Goal: Check status: Check status

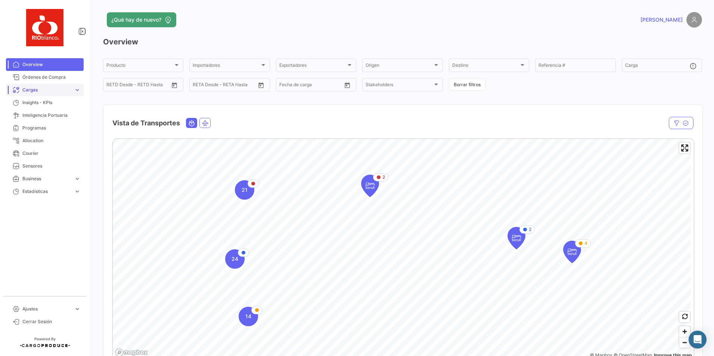
drag, startPoint x: 36, startPoint y: 88, endPoint x: 50, endPoint y: 90, distance: 14.3
click at [36, 88] on span "Cargas" at bounding box center [46, 90] width 49 height 7
click at [38, 117] on span "Cargas Marítimas" at bounding box center [38, 118] width 38 height 7
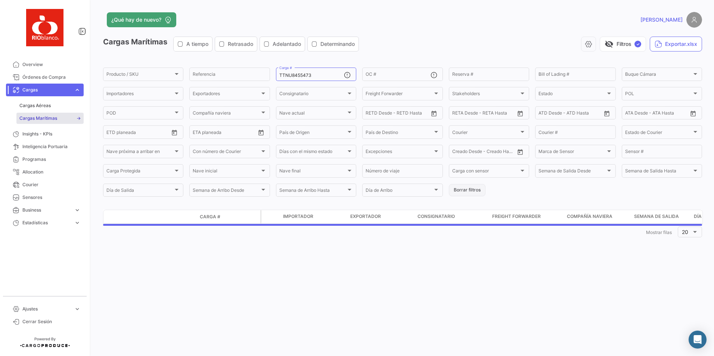
click at [466, 191] on button "Borrar filtros" at bounding box center [467, 190] width 37 height 12
click at [174, 97] on div "Importadores" at bounding box center [143, 94] width 74 height 5
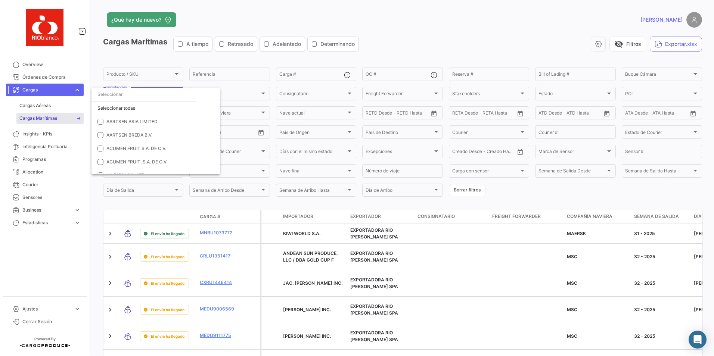
click at [140, 96] on input "dropdown search" at bounding box center [143, 94] width 105 height 13
type input "van"
click at [101, 122] on mat-pseudo-checkbox at bounding box center [100, 122] width 6 height 6
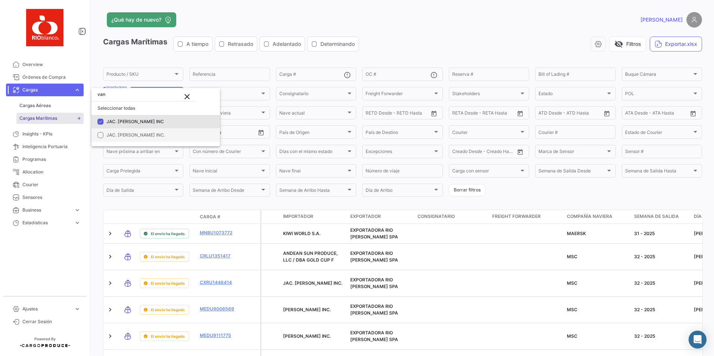
click at [102, 134] on mat-pseudo-checkbox at bounding box center [100, 135] width 6 height 6
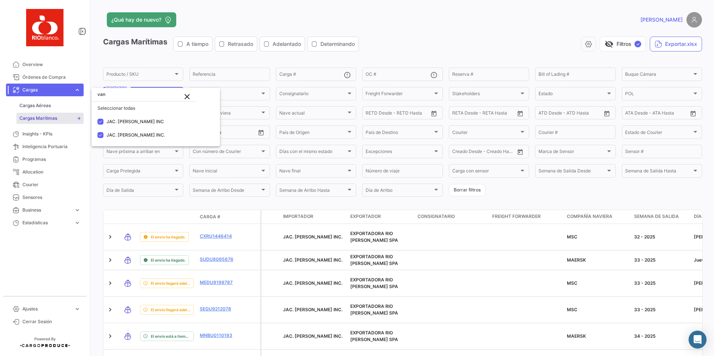
click at [527, 190] on div at bounding box center [357, 178] width 714 height 356
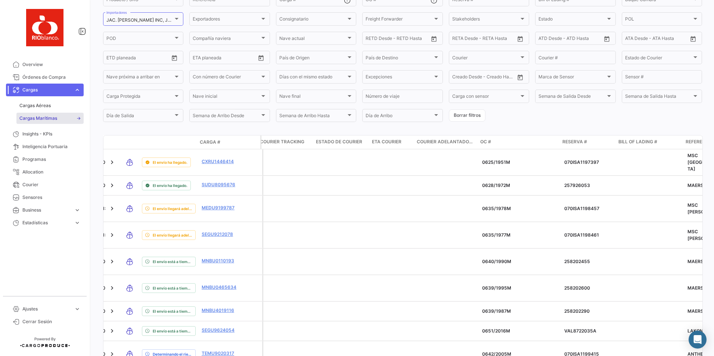
scroll to position [0, 1233]
click at [487, 141] on span "OC #" at bounding box center [485, 141] width 11 height 7
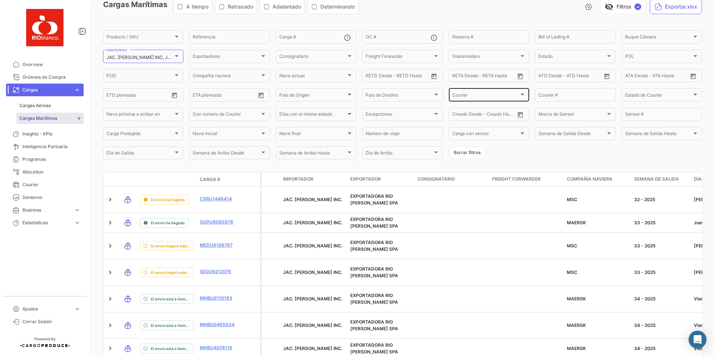
scroll to position [0, 0]
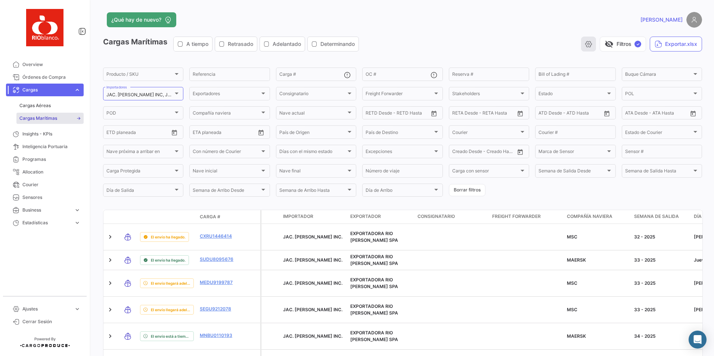
click at [587, 40] on icon "button" at bounding box center [588, 43] width 7 height 7
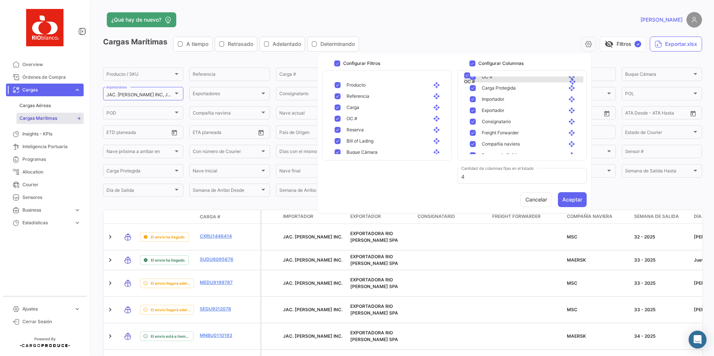
scroll to position [50, 0]
drag, startPoint x: 566, startPoint y: 99, endPoint x: 564, endPoint y: 107, distance: 8.4
click at [566, 199] on button "Aceptar" at bounding box center [572, 199] width 29 height 15
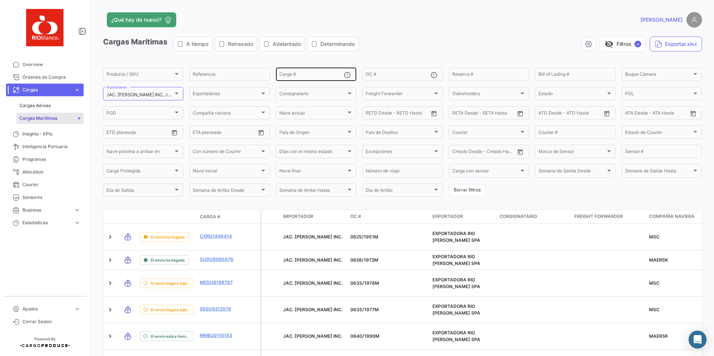
click at [309, 75] on input "Carga #" at bounding box center [311, 75] width 65 height 5
paste input "TTNU8455473"
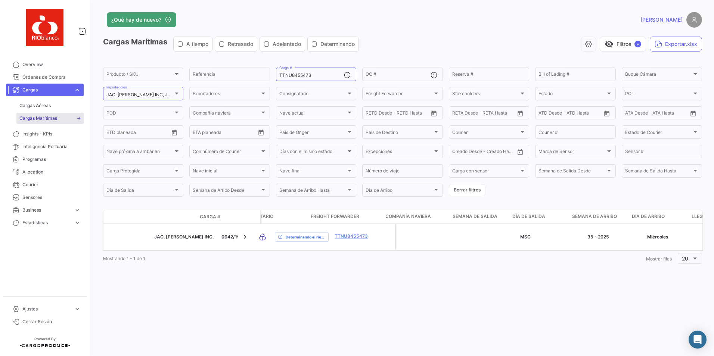
scroll to position [0, 0]
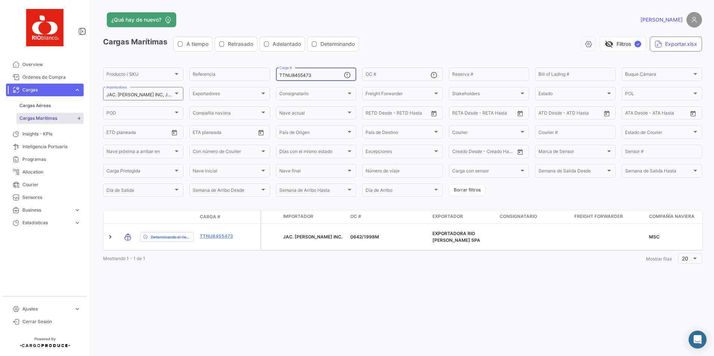
click at [320, 77] on input "TTNU8455473" at bounding box center [311, 75] width 65 height 5
type input "T"
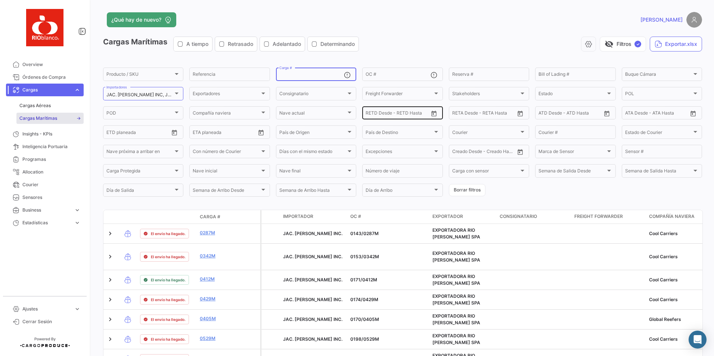
click at [431, 113] on icon "Open calendar" at bounding box center [433, 113] width 7 height 7
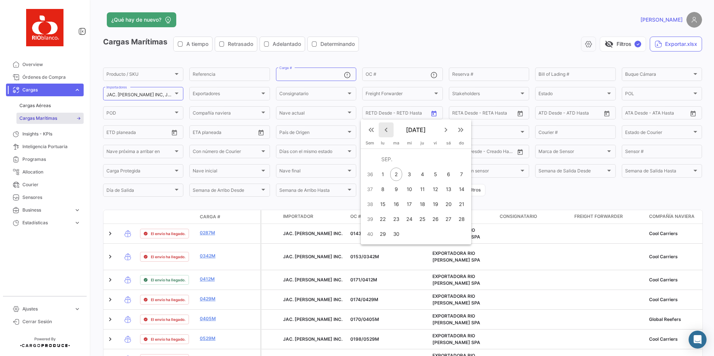
click at [387, 133] on mat-icon "keyboard_arrow_left" at bounding box center [386, 129] width 9 height 9
click at [393, 177] on div "1" at bounding box center [396, 174] width 12 height 13
type input "[DATE]"
click at [446, 131] on mat-icon "keyboard_arrow_right" at bounding box center [445, 129] width 9 height 9
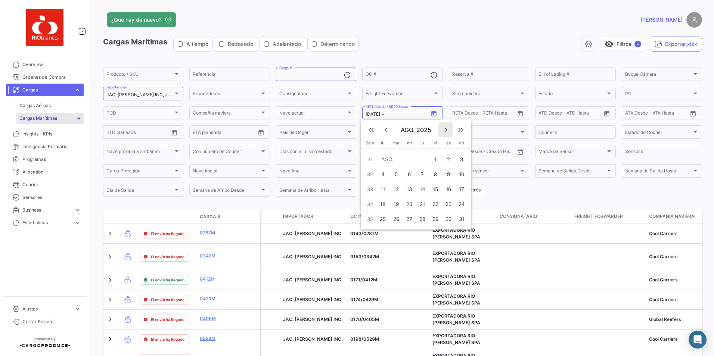
click at [446, 131] on mat-icon "keyboard_arrow_right" at bounding box center [445, 129] width 9 height 9
click at [396, 232] on div "30" at bounding box center [396, 233] width 12 height 13
type input "[DATE]"
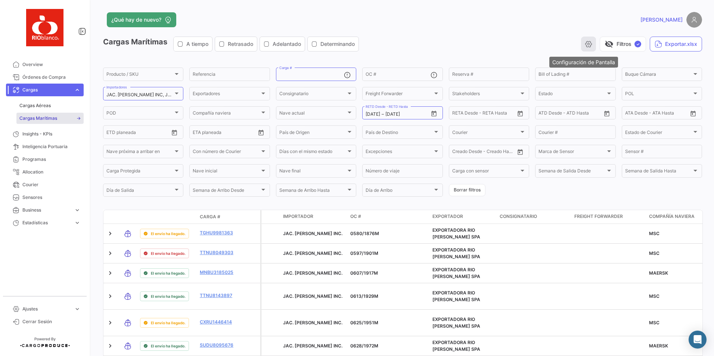
click at [581, 45] on button "button" at bounding box center [588, 44] width 15 height 15
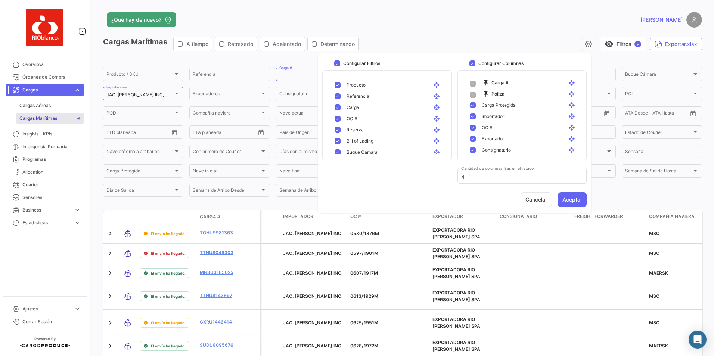
scroll to position [37, 0]
click at [471, 126] on mat-pseudo-checkbox at bounding box center [473, 126] width 6 height 6
checkbox input "false"
drag, startPoint x: 495, startPoint y: 113, endPoint x: 502, endPoint y: 114, distance: 7.2
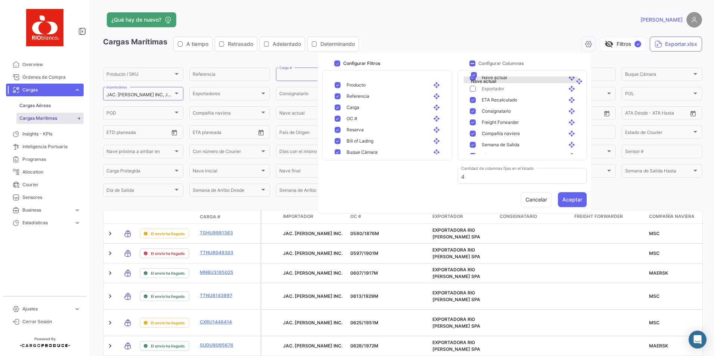
scroll to position [77, 0]
drag, startPoint x: 497, startPoint y: 142, endPoint x: 509, endPoint y: 110, distance: 34.4
click at [566, 195] on button "Aceptar" at bounding box center [572, 199] width 29 height 15
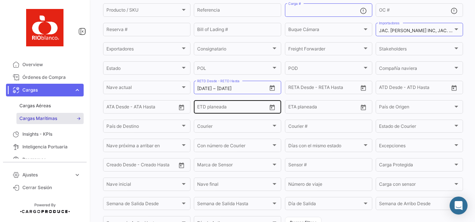
scroll to position [72, 0]
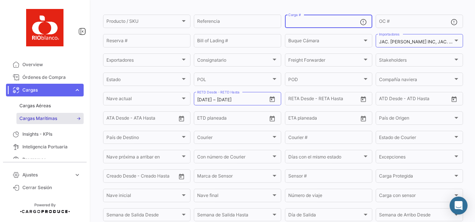
click at [303, 21] on input "Carga #" at bounding box center [324, 22] width 72 height 5
paste input "MNBU0110193"
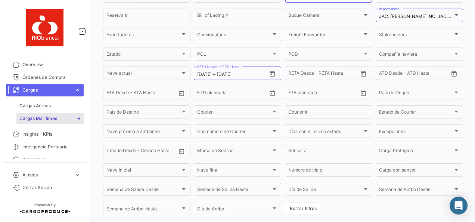
scroll to position [67, 0]
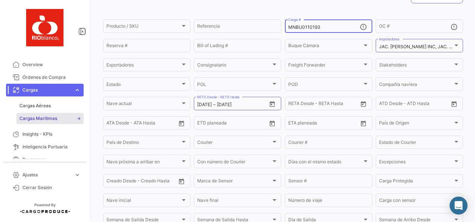
click at [330, 29] on input "MNBU0110193" at bounding box center [324, 27] width 72 height 5
paste input "SEGU9624054"
click at [332, 27] on input "SEGU9624054" at bounding box center [324, 27] width 72 height 5
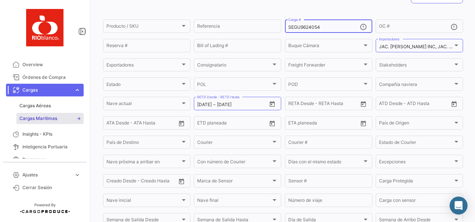
click at [332, 27] on input "SEGU9624054" at bounding box center [324, 27] width 72 height 5
paste input "212078"
click at [319, 28] on input "SEGU9212078" at bounding box center [324, 27] width 72 height 5
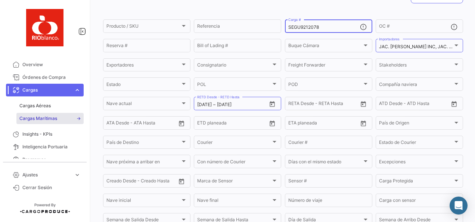
paste input "SUDU8095676"
click at [319, 28] on input "SEGU9212078SUDU8095676" at bounding box center [324, 27] width 72 height 5
paste input
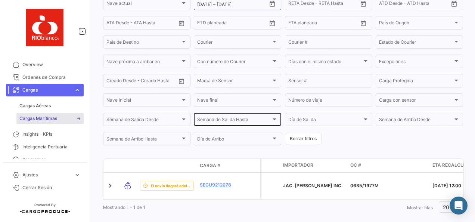
scroll to position [179, 0]
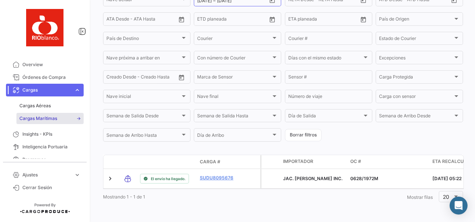
type input "SUDU8095676"
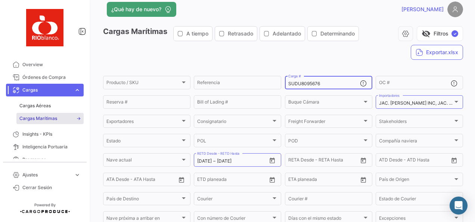
scroll to position [0, 0]
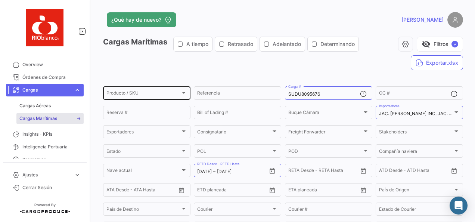
click at [0, 0] on div "Producto / SKU Producto / SKU Referencia SUDU8095676 Carga # OC # Reserva # Bil…" at bounding box center [0, 0] width 0 height 0
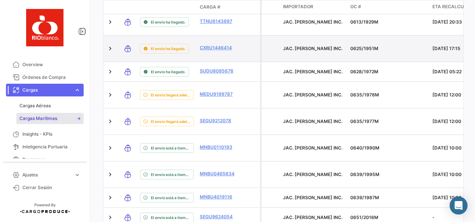
scroll to position [435, 0]
